Goal: Information Seeking & Learning: Compare options

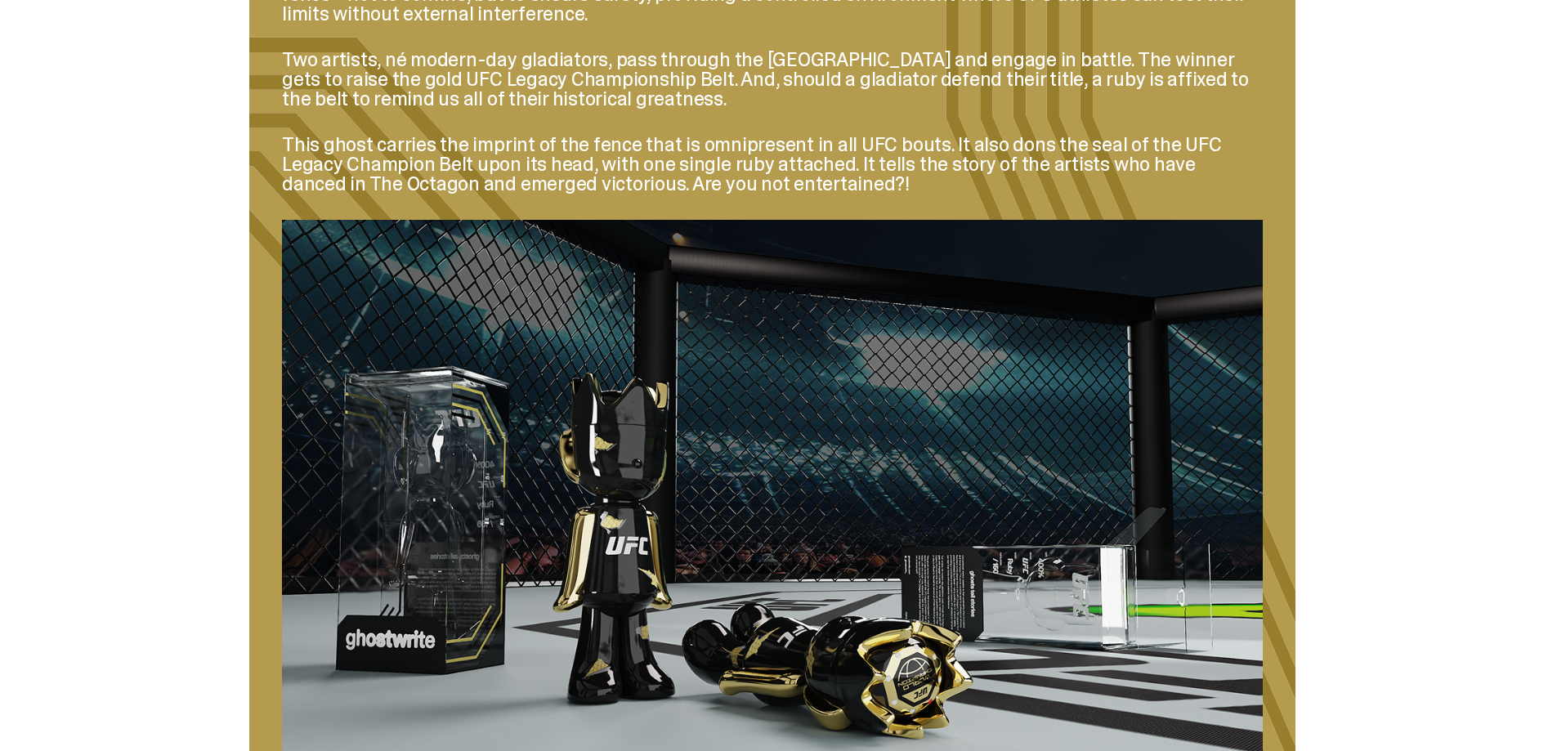
scroll to position [2402, 0]
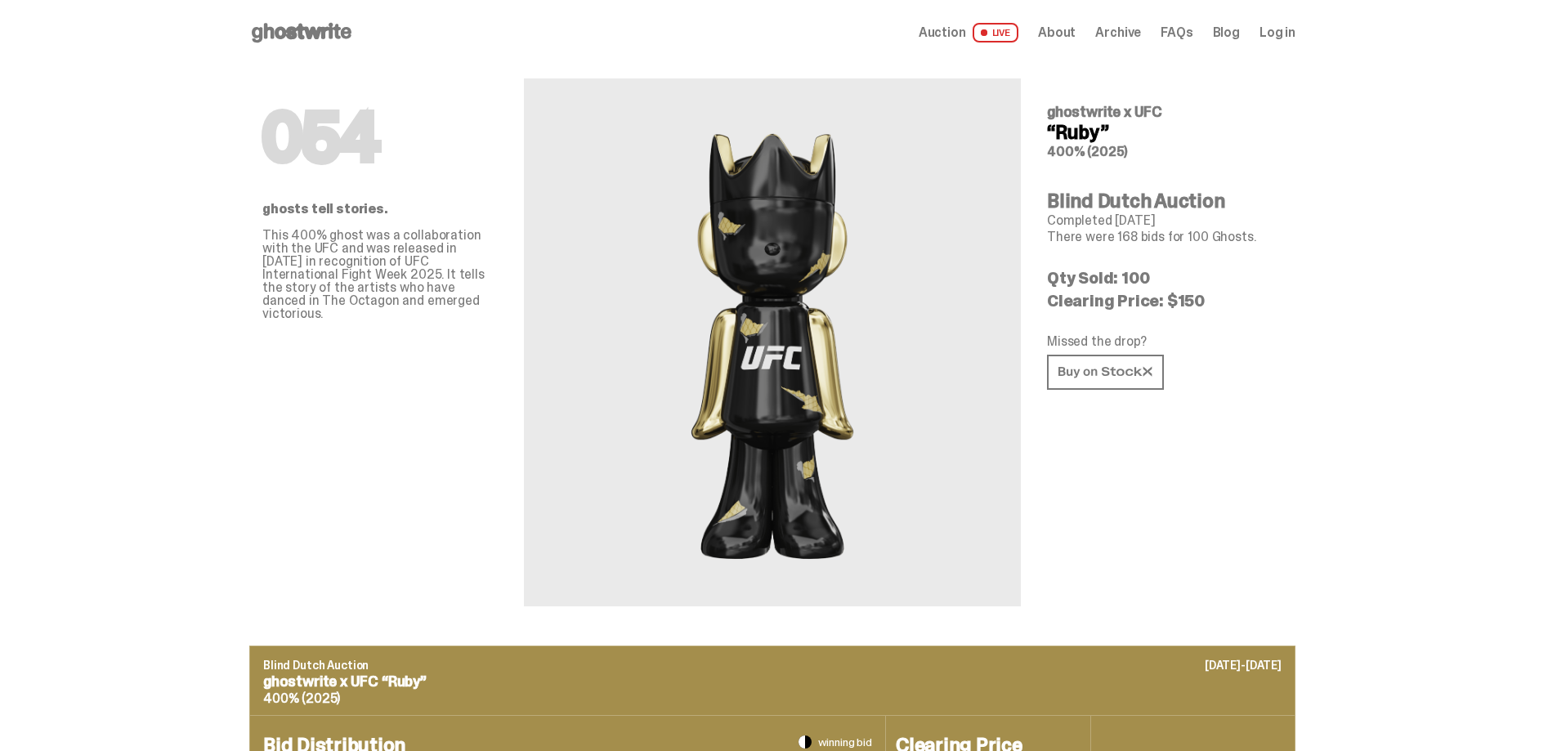
click at [988, 30] on span at bounding box center [984, 32] width 7 height 7
